Goal: Information Seeking & Learning: Learn about a topic

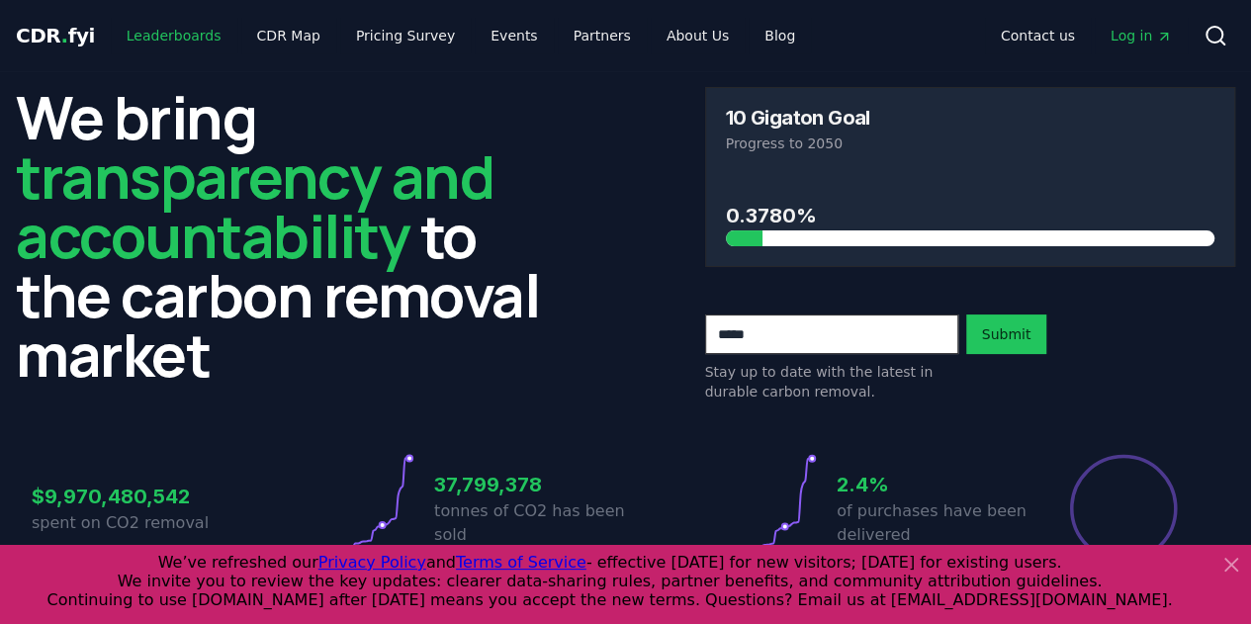
click at [185, 39] on link "Leaderboards" at bounding box center [174, 36] width 127 height 36
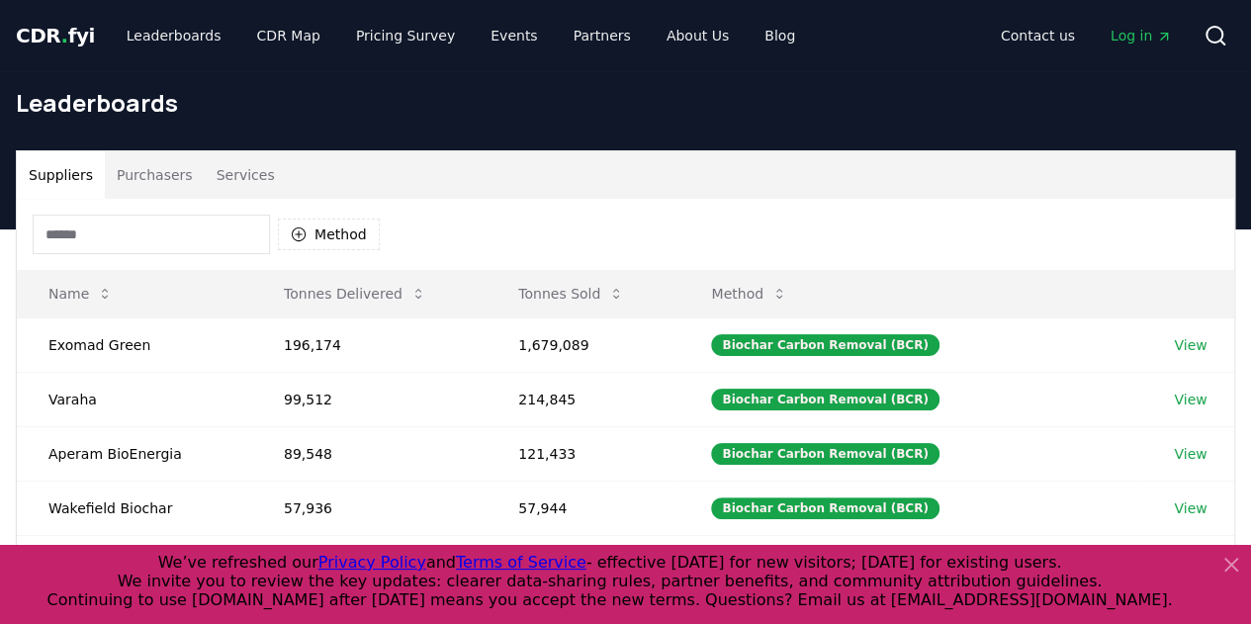
click at [1231, 564] on icon at bounding box center [1232, 565] width 12 height 12
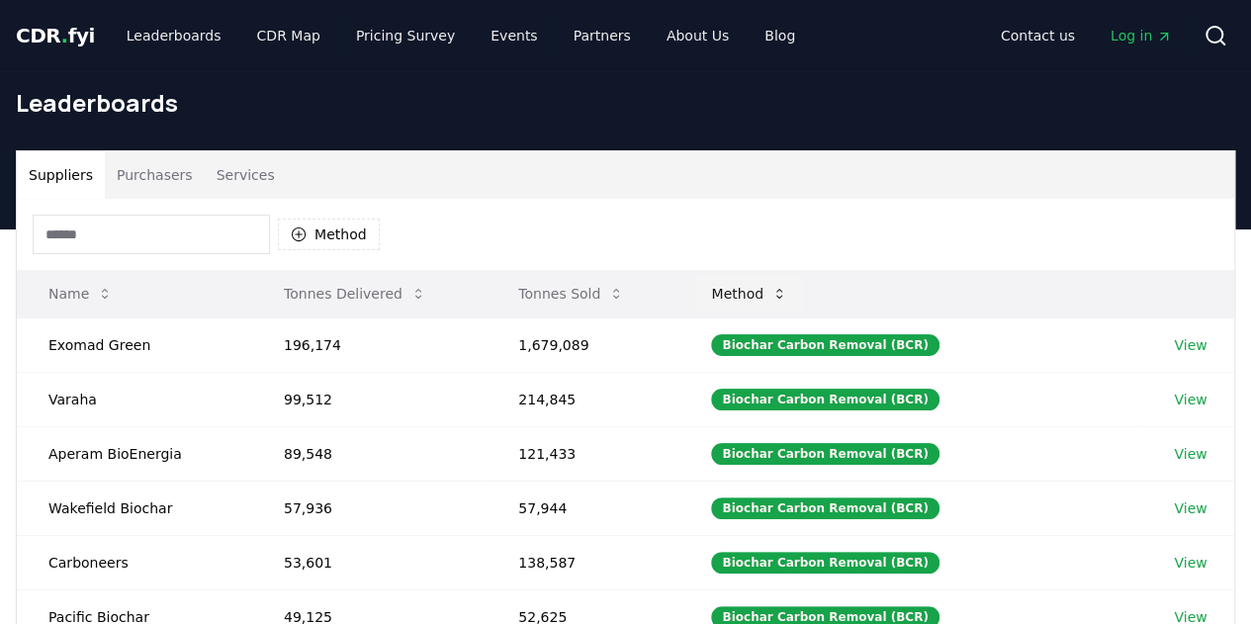
click at [780, 290] on button "Method" at bounding box center [749, 294] width 108 height 40
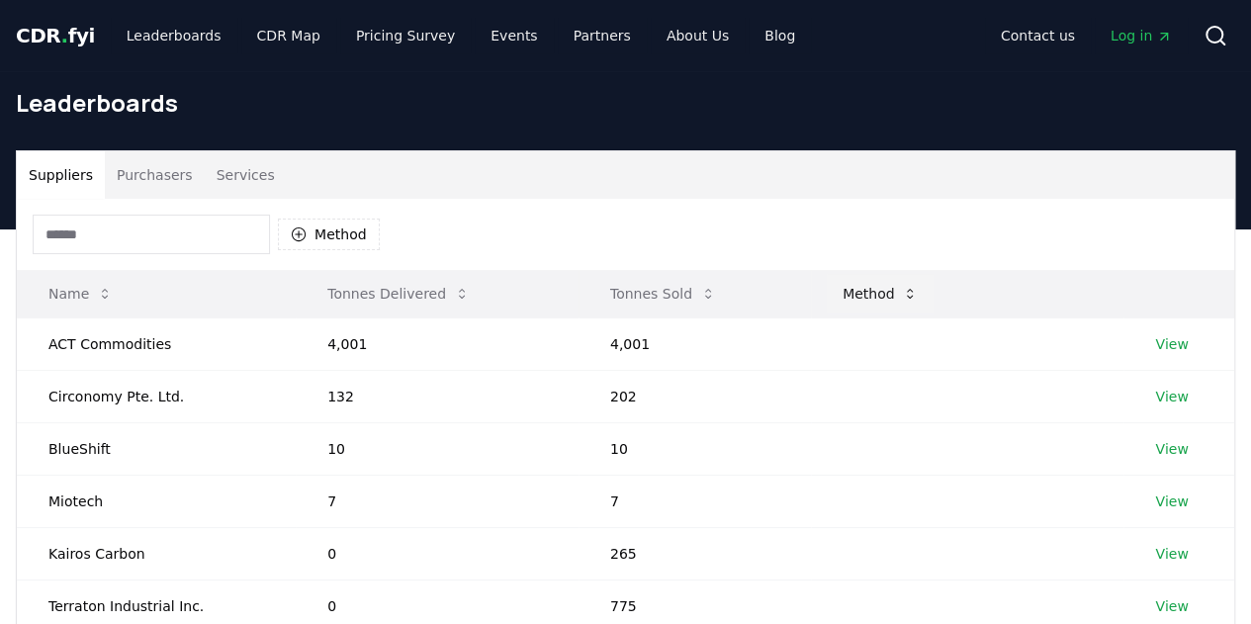
click at [896, 287] on button "Method" at bounding box center [881, 294] width 108 height 40
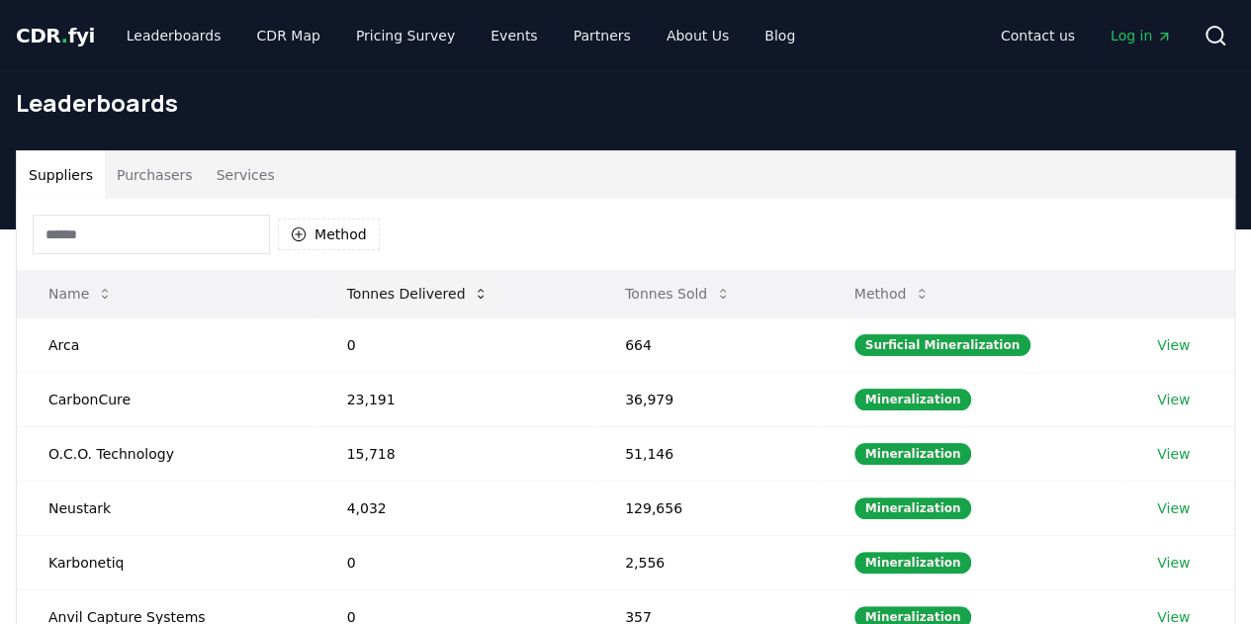
click at [473, 295] on icon at bounding box center [481, 294] width 16 height 16
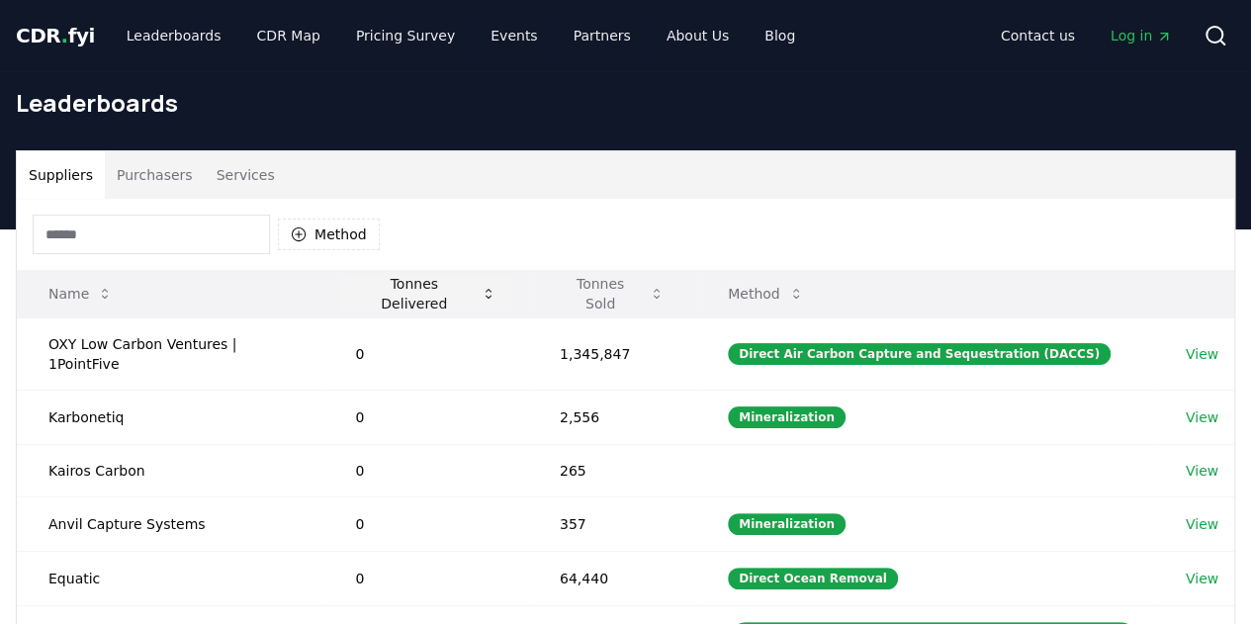
click at [467, 295] on button "Tonnes Delivered" at bounding box center [425, 294] width 172 height 40
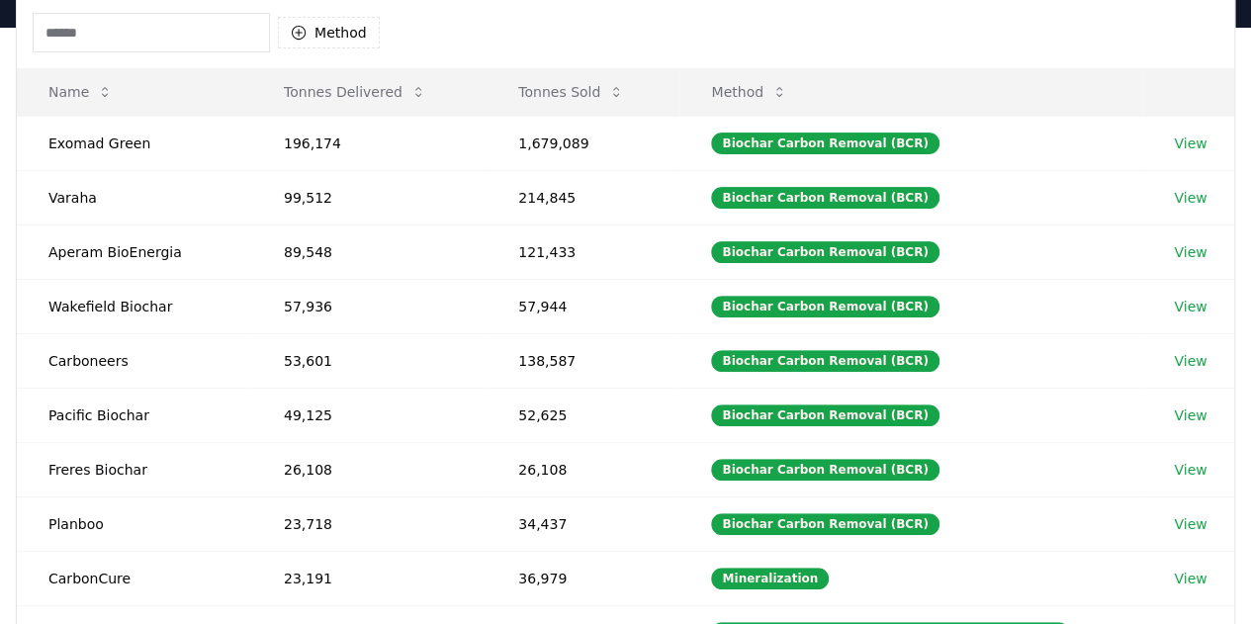
scroll to position [206, 0]
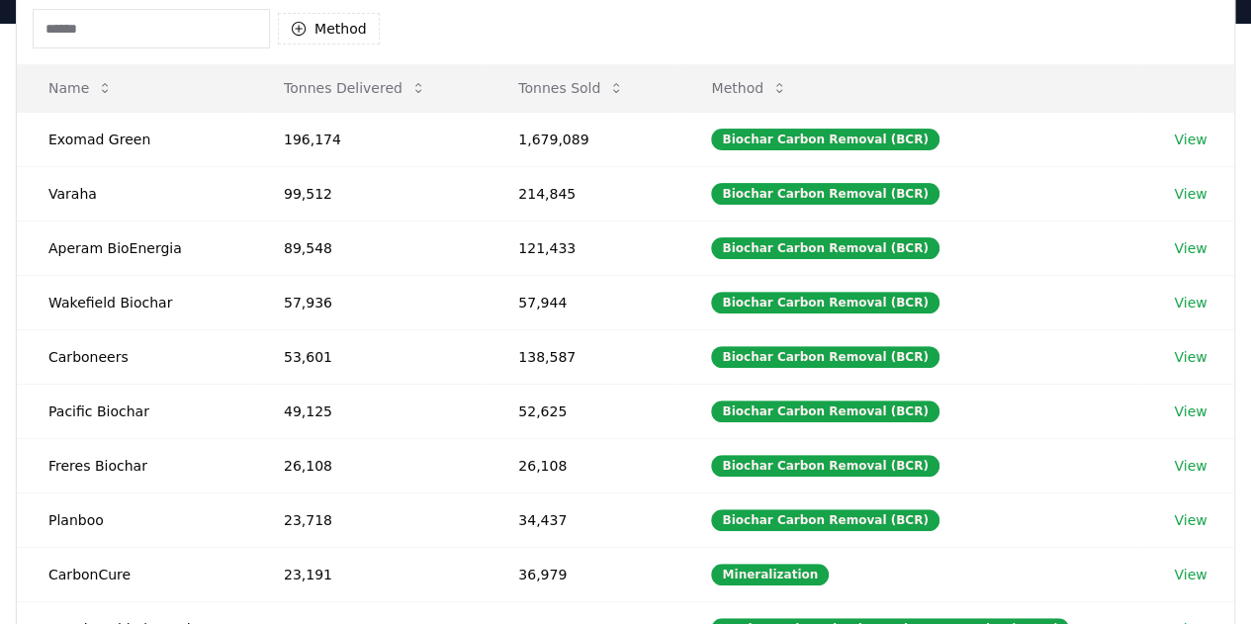
click at [625, 193] on td "214,845" at bounding box center [583, 193] width 193 height 54
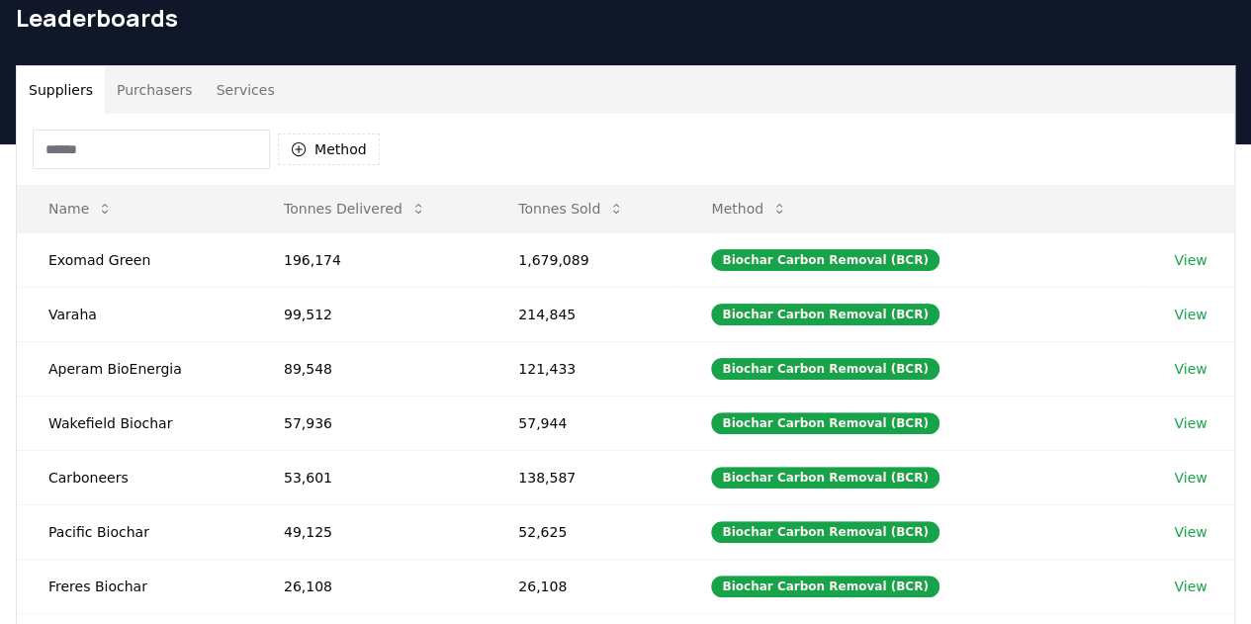
scroll to position [0, 0]
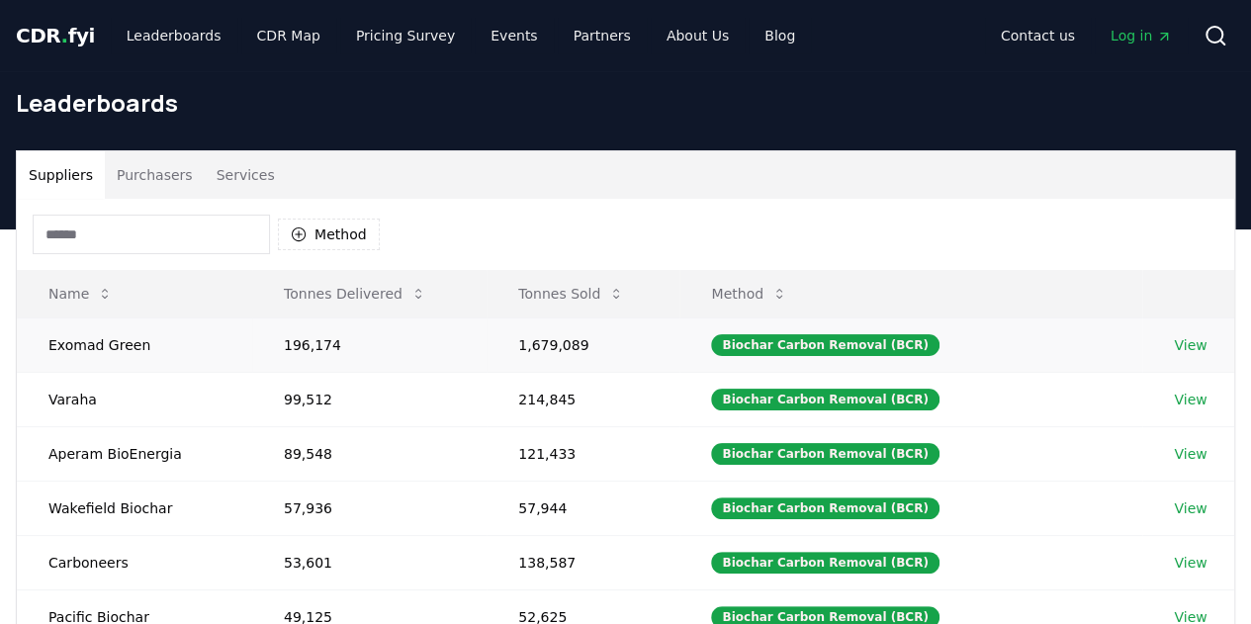
click at [1193, 346] on link "View" at bounding box center [1190, 345] width 33 height 20
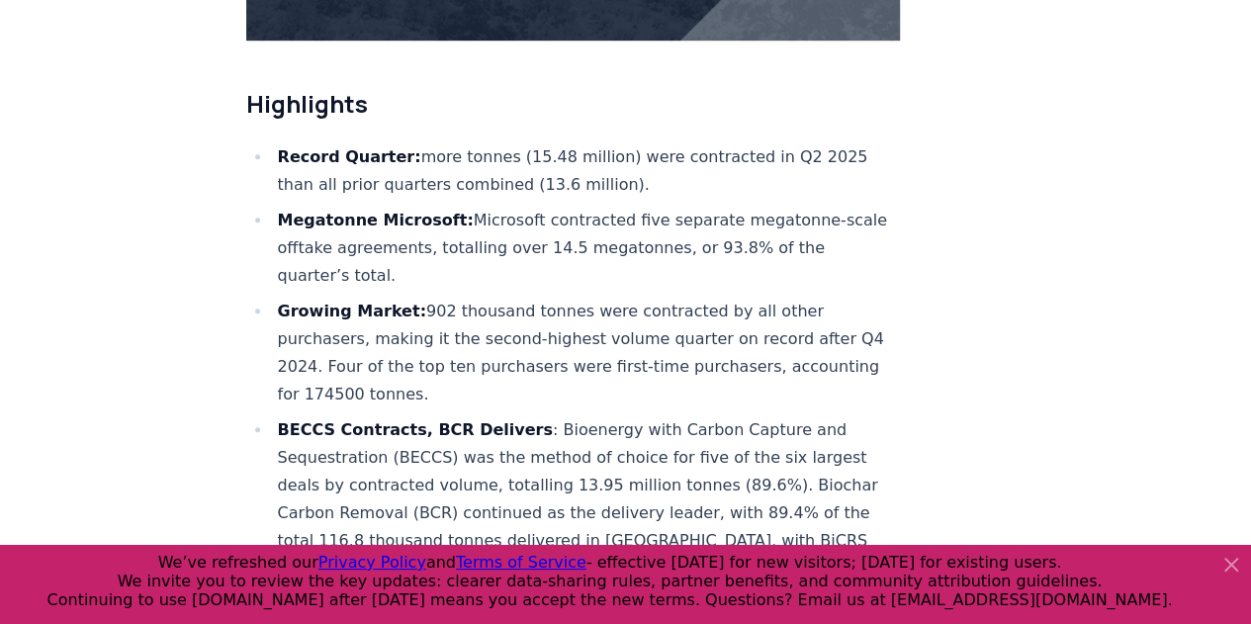
scroll to position [691, 0]
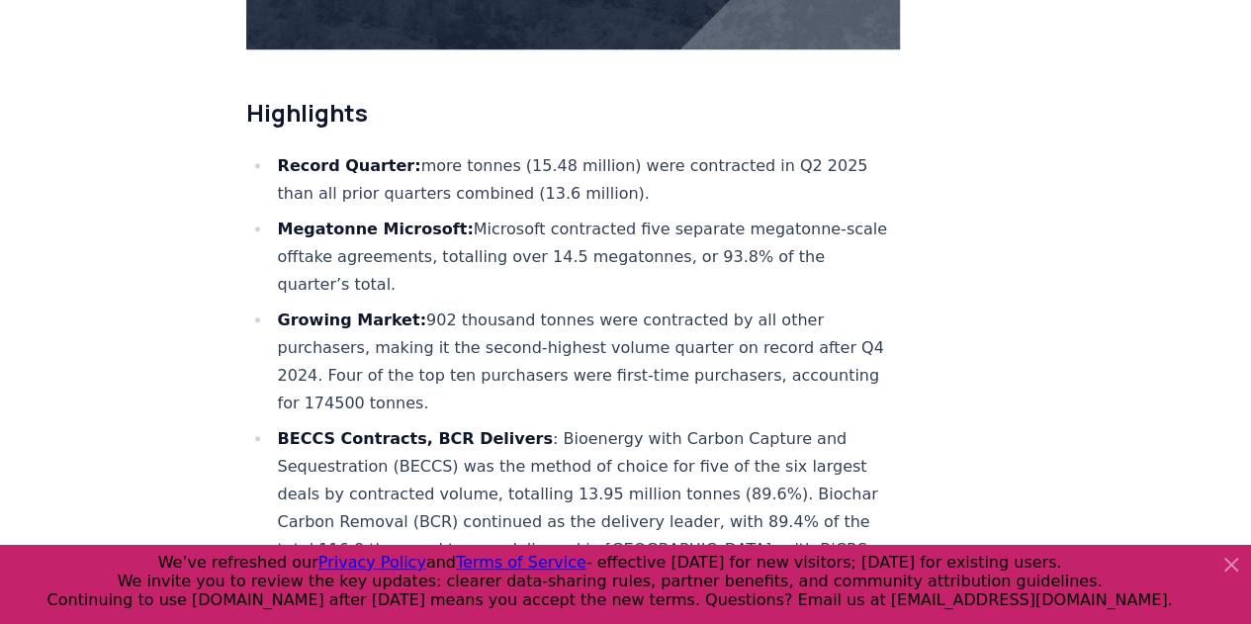
click at [1231, 556] on icon at bounding box center [1232, 565] width 24 height 24
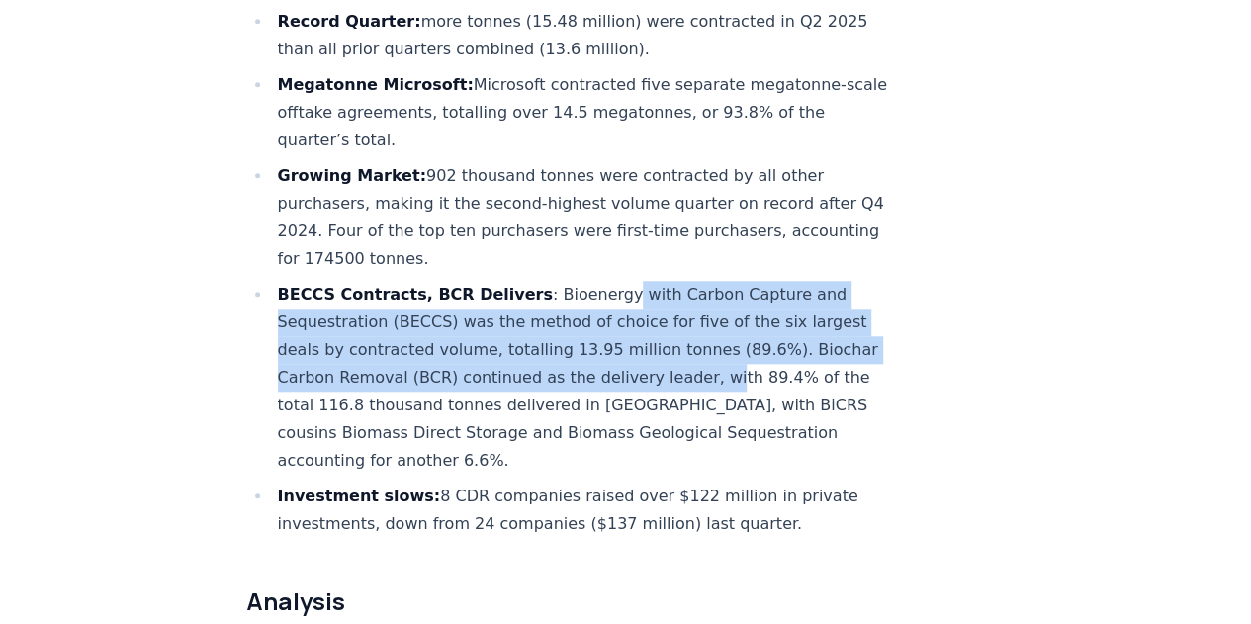
drag, startPoint x: 588, startPoint y: 219, endPoint x: 694, endPoint y: 323, distance: 149.0
click at [694, 323] on li "BECCS Contracts, BCR Delivers : Bioenergy with Carbon Capture and Sequestration…" at bounding box center [586, 378] width 629 height 194
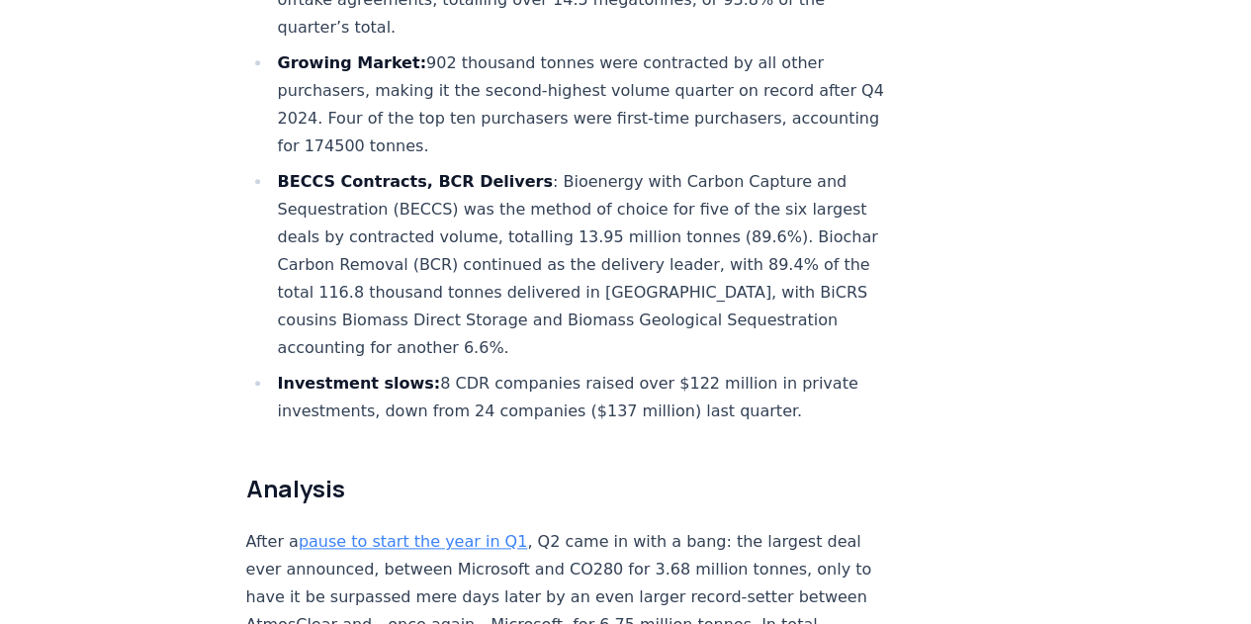
scroll to position [946, 0]
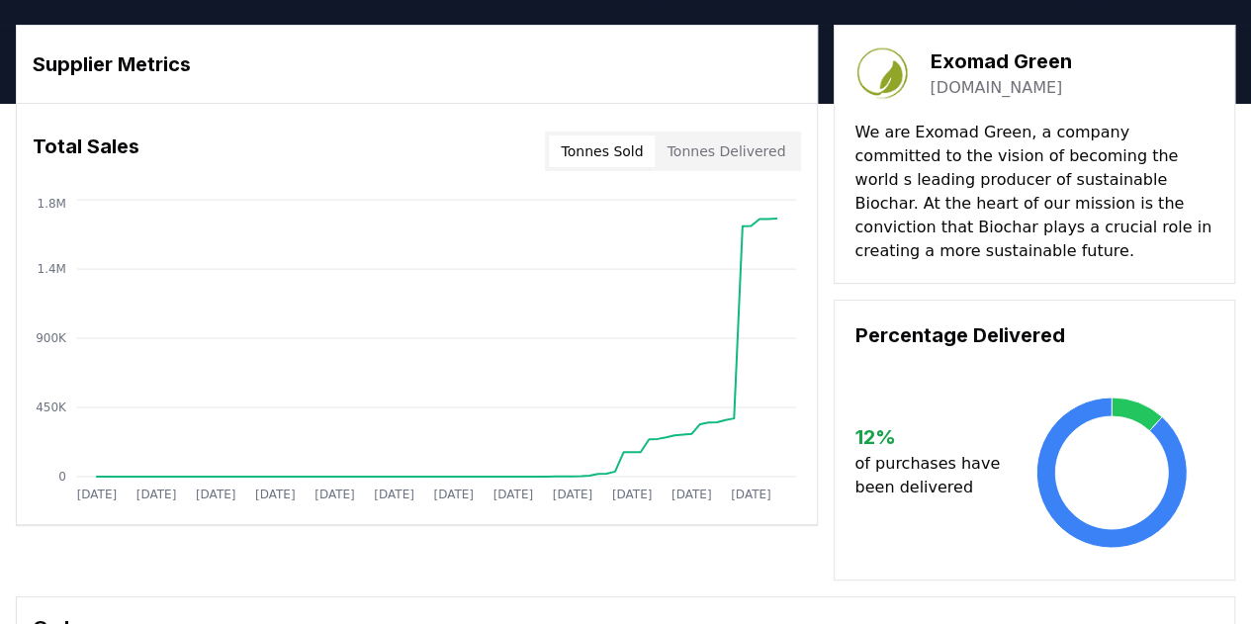
scroll to position [47, 0]
